Goal: Transaction & Acquisition: Book appointment/travel/reservation

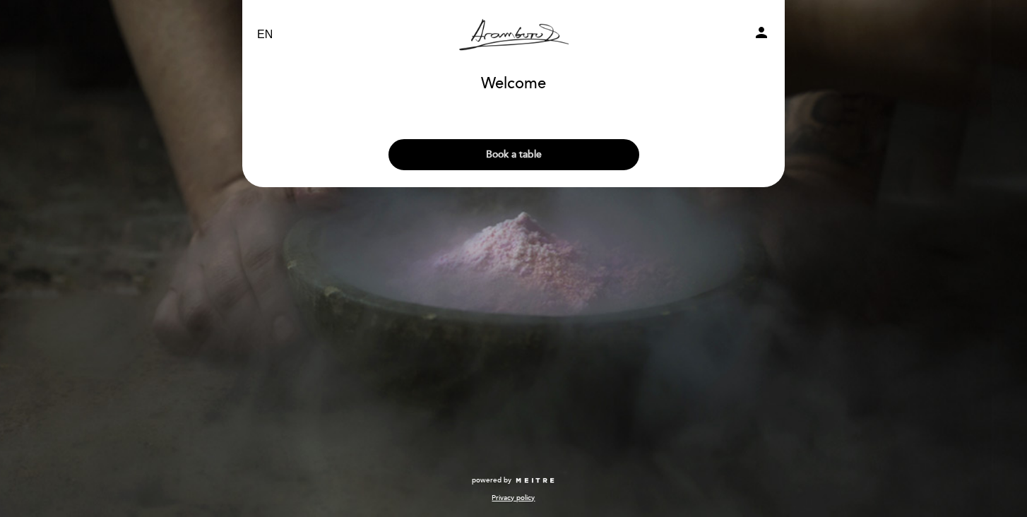
click at [512, 156] on button "Book a table" at bounding box center [513, 154] width 251 height 31
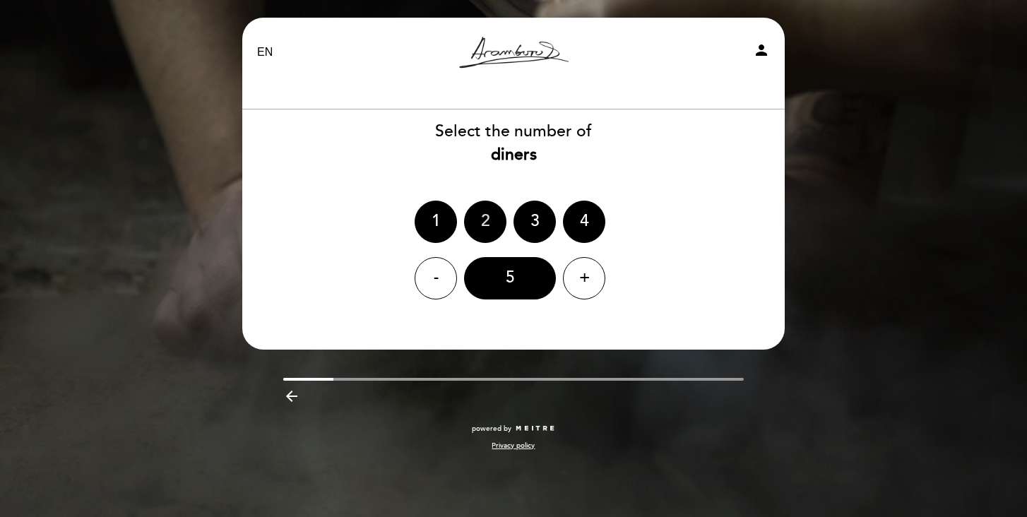
click at [487, 222] on div "2" at bounding box center [485, 222] width 42 height 42
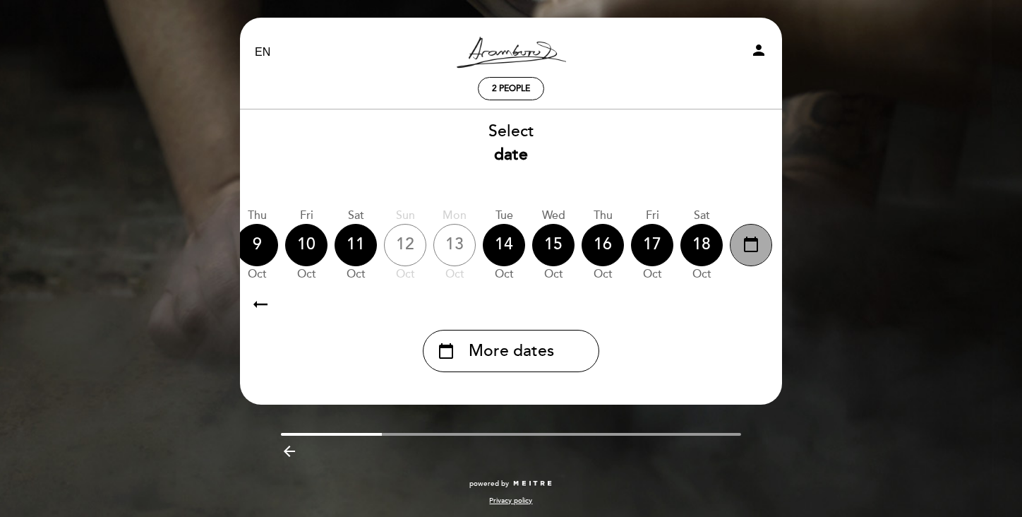
click at [746, 247] on icon "calendar_today" at bounding box center [751, 244] width 17 height 24
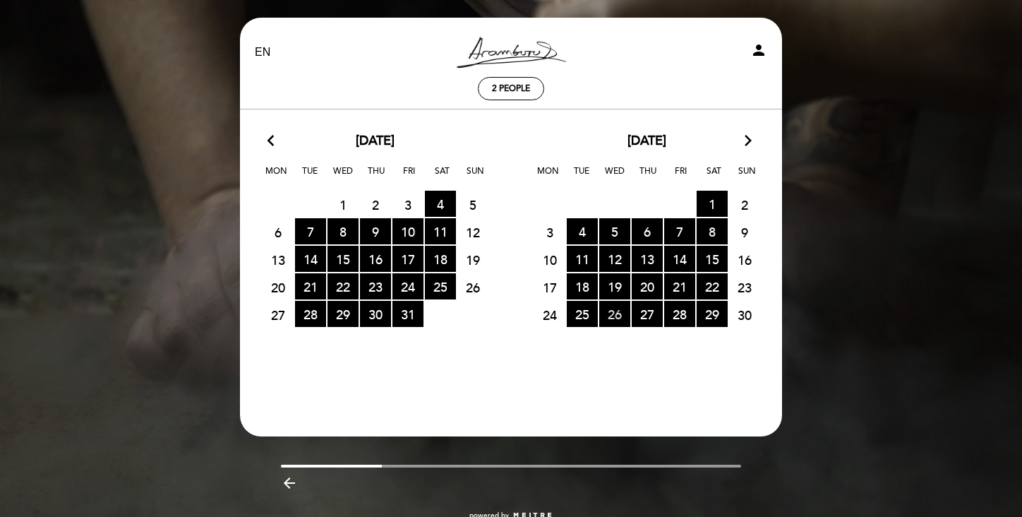
click at [611, 316] on span "26 RESERVATIONS AVAILABLE" at bounding box center [614, 314] width 31 height 26
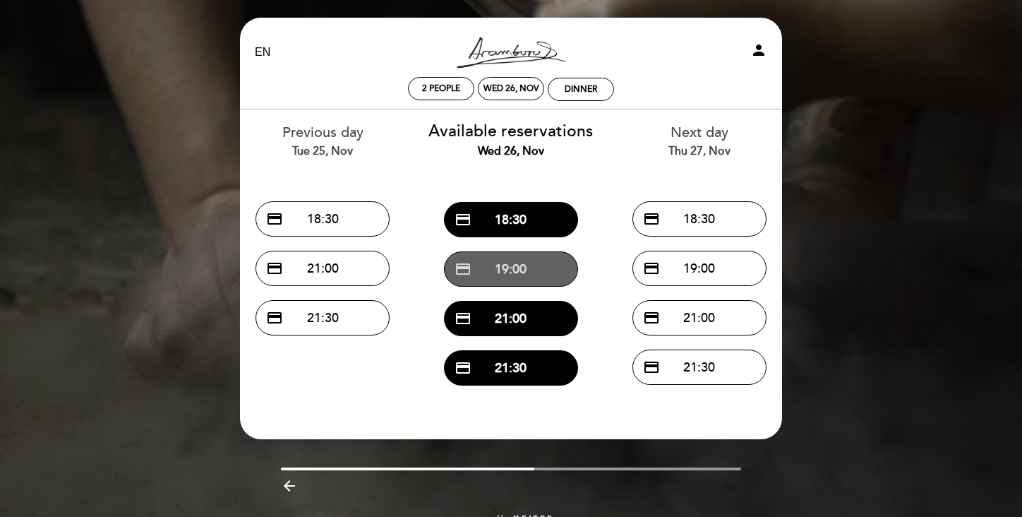
click at [495, 272] on button "credit_card 19:00" at bounding box center [511, 268] width 134 height 35
